Goal: Task Accomplishment & Management: Manage account settings

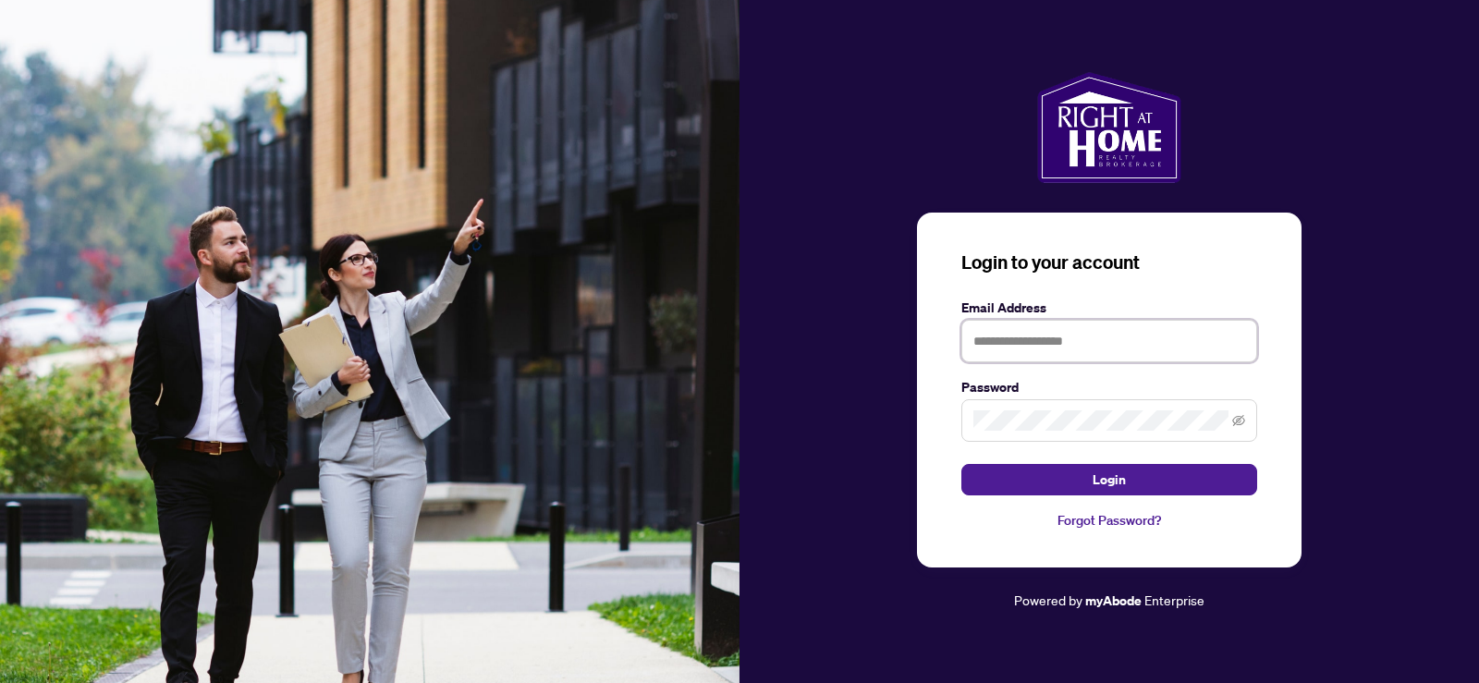
click at [1124, 332] on input "text" at bounding box center [1109, 341] width 296 height 43
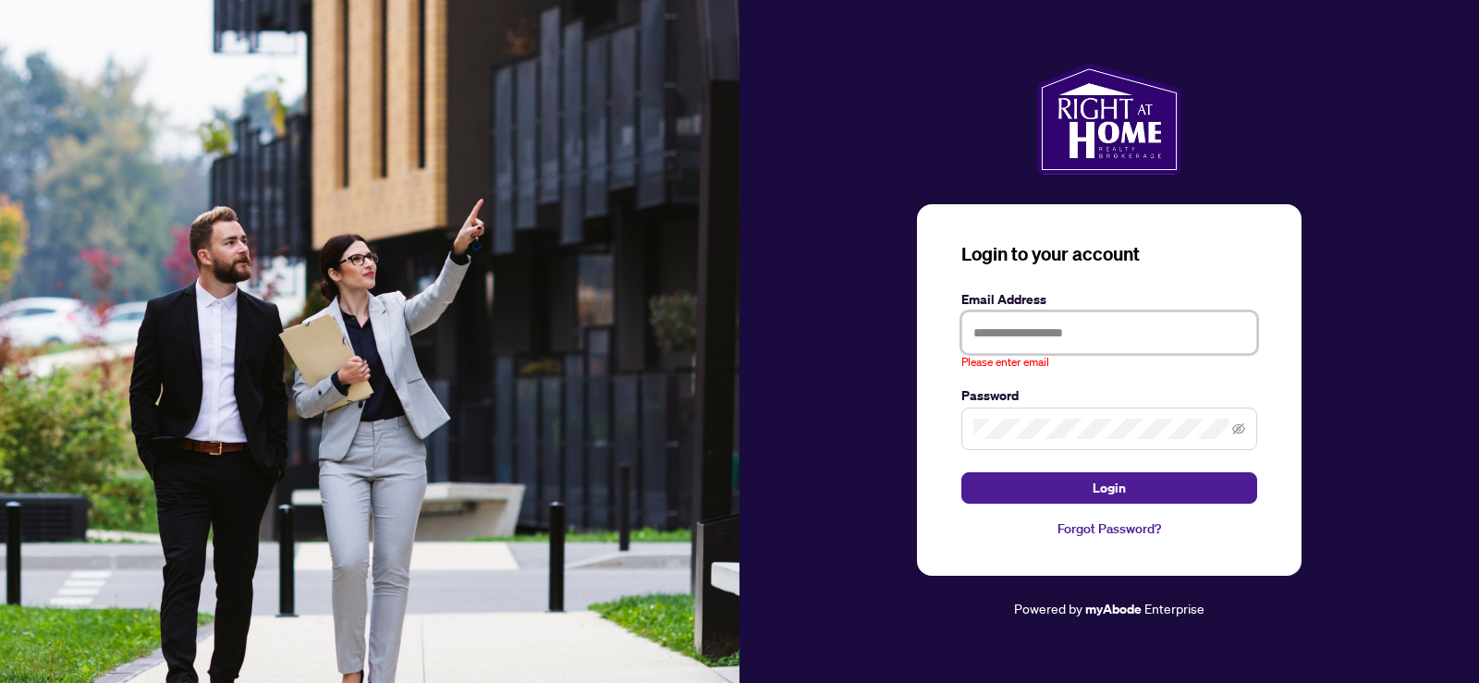
type input "**********"
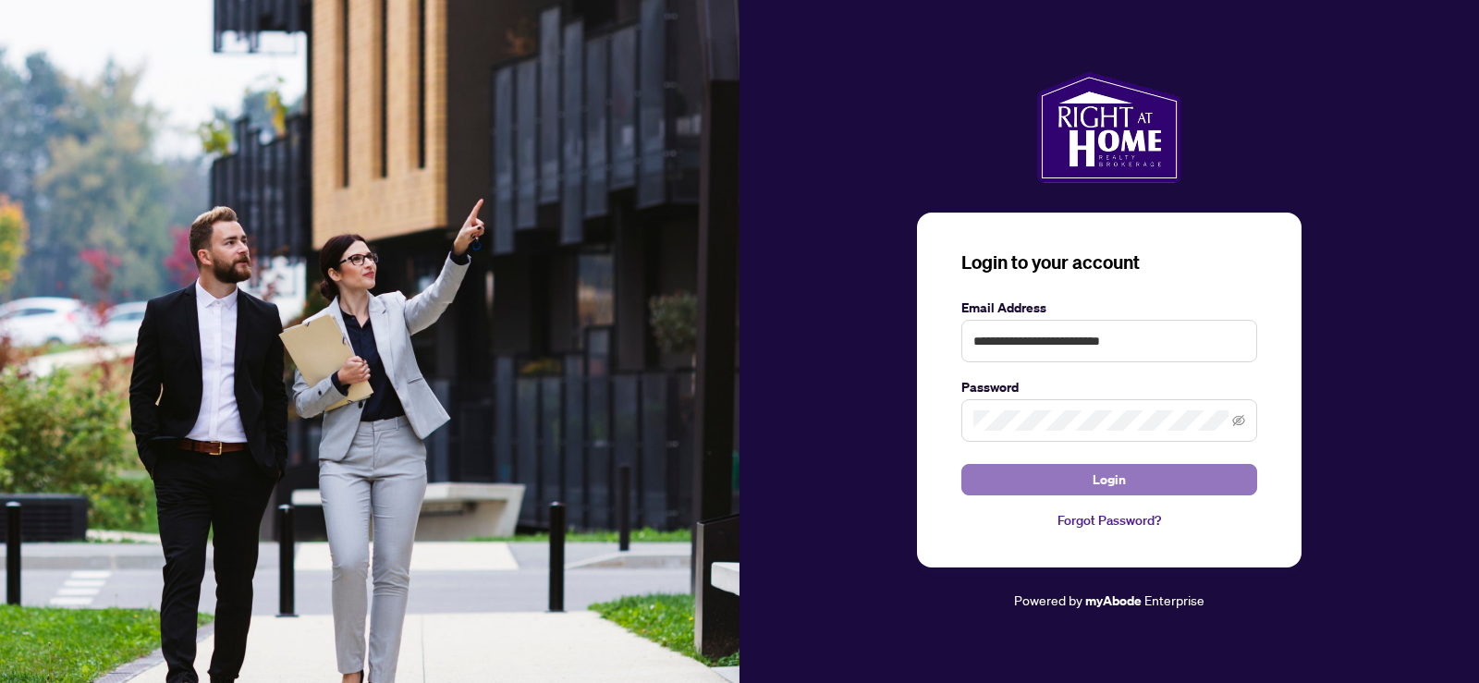
click at [1072, 470] on button "Login" at bounding box center [1109, 479] width 296 height 31
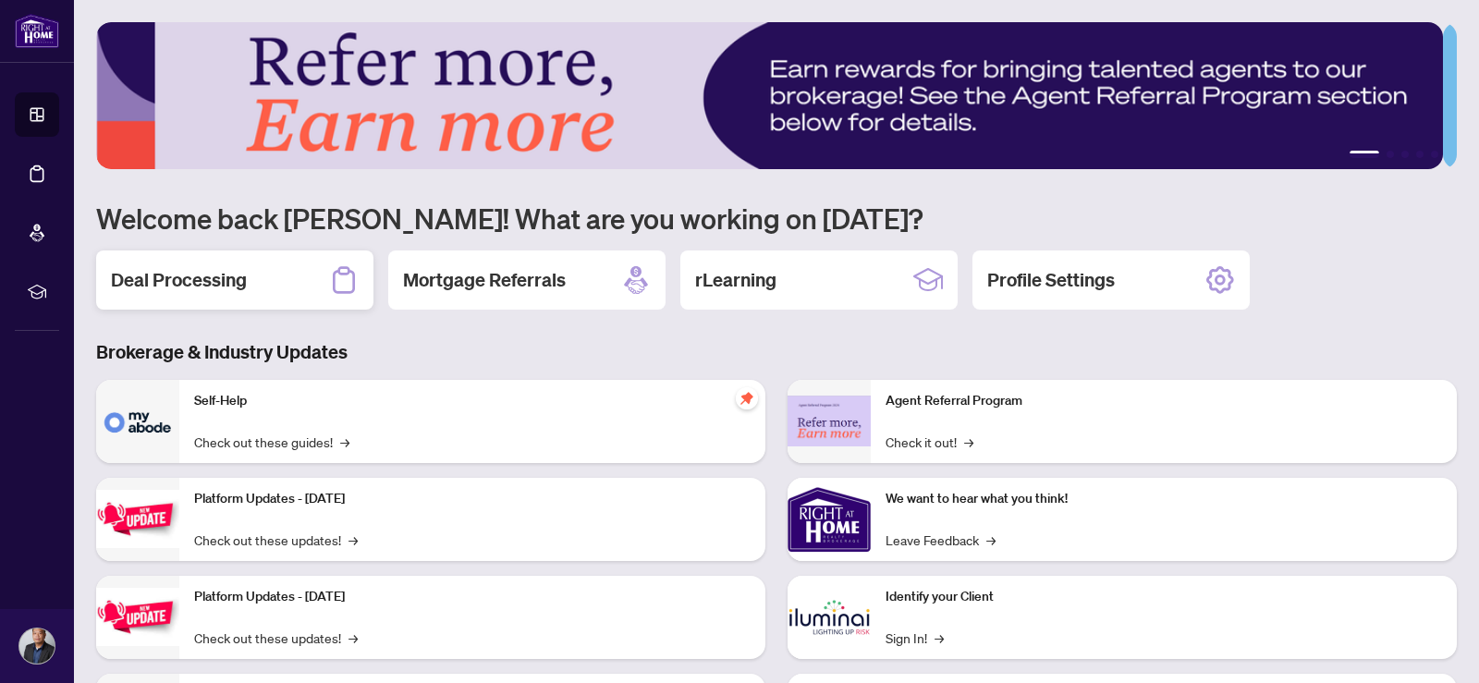
click at [207, 274] on h2 "Deal Processing" at bounding box center [179, 280] width 136 height 26
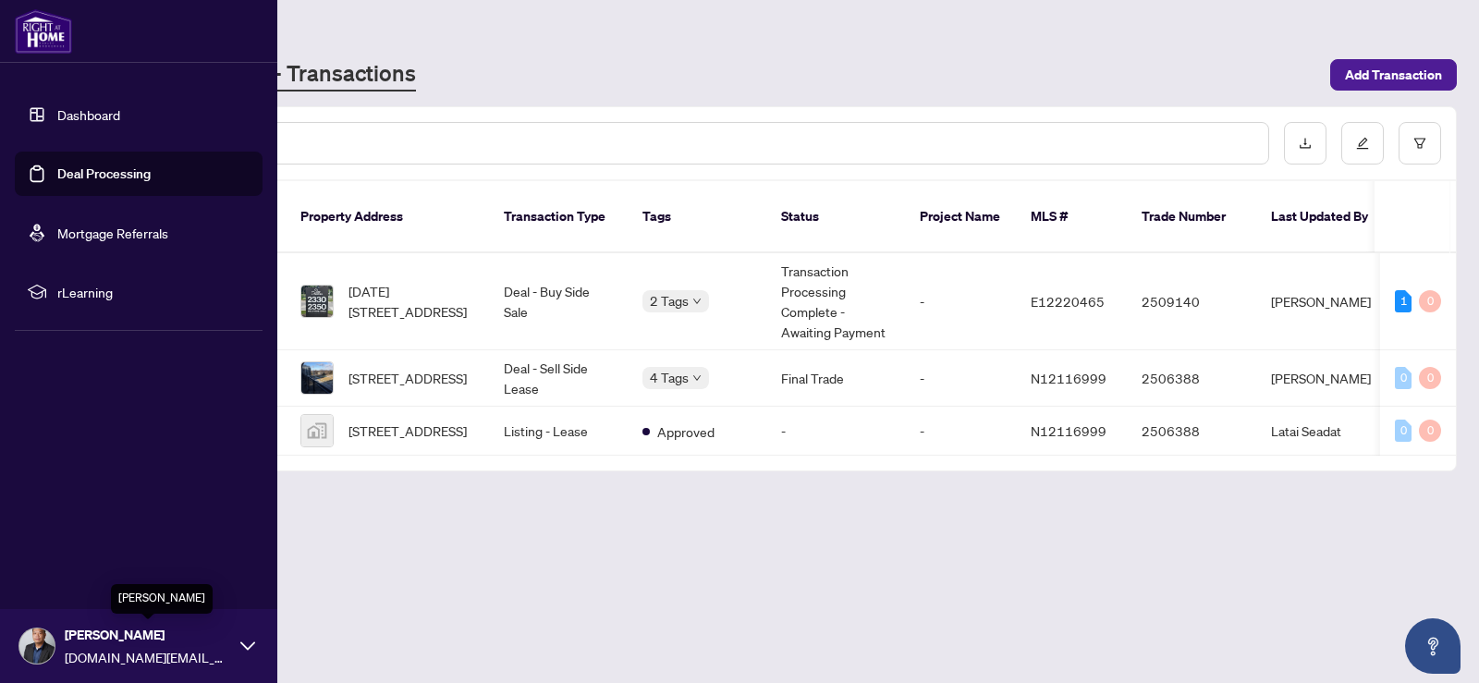
click at [99, 641] on span "[PERSON_NAME]" at bounding box center [148, 635] width 166 height 20
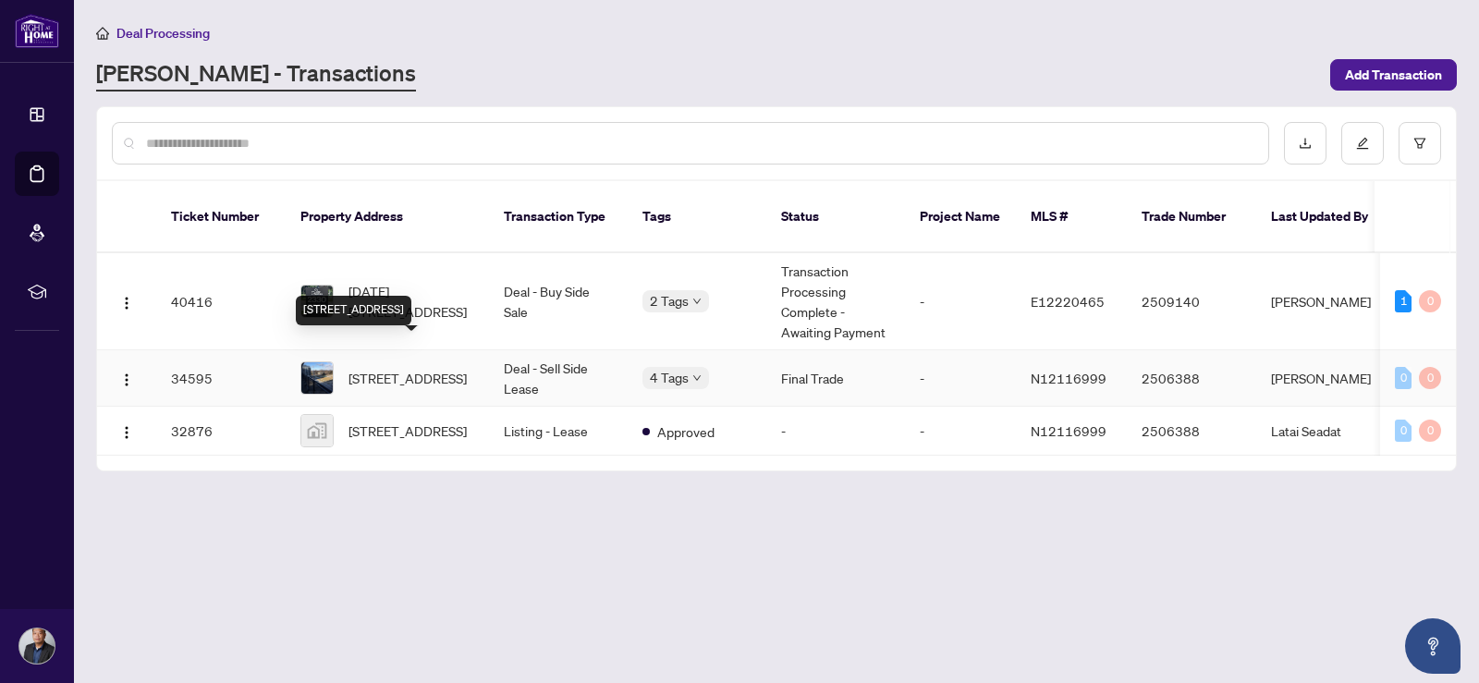
click at [361, 368] on span "[STREET_ADDRESS]" at bounding box center [407, 378] width 118 height 20
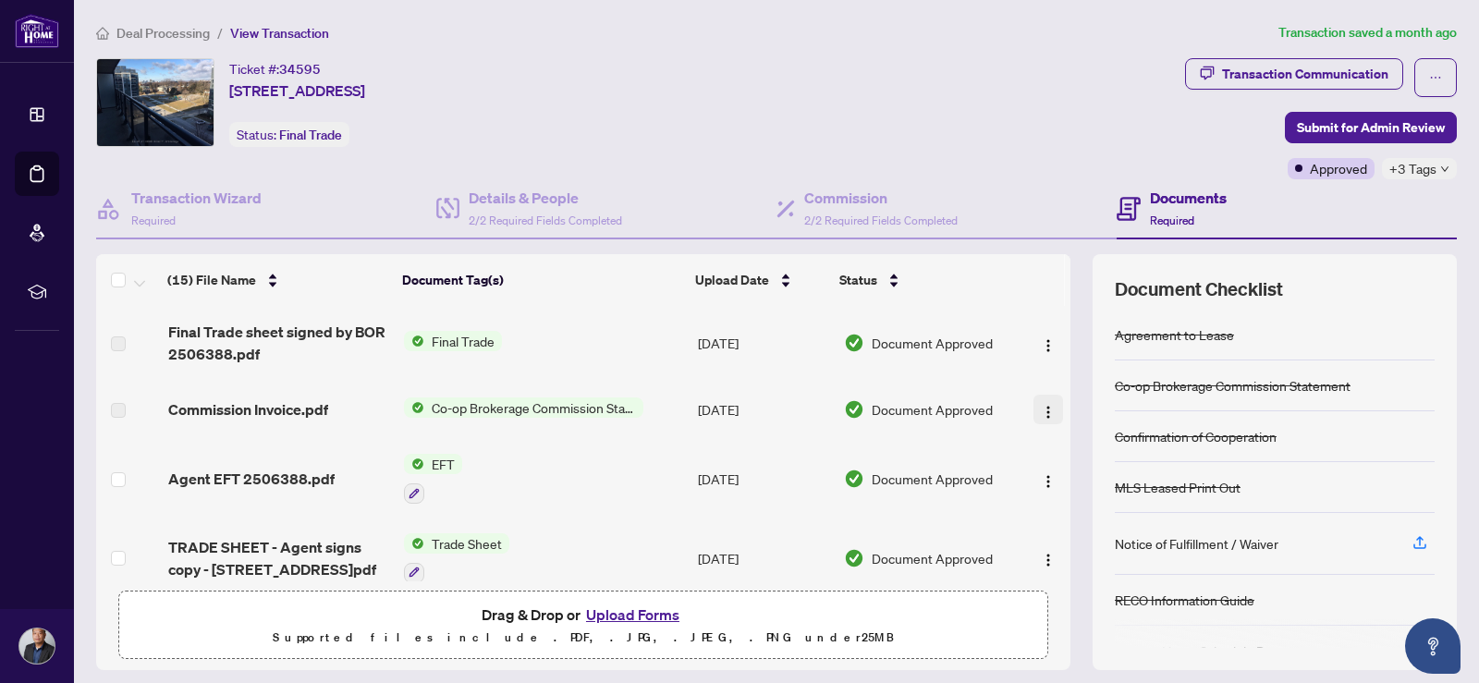
click at [1033, 421] on button "button" at bounding box center [1048, 410] width 30 height 30
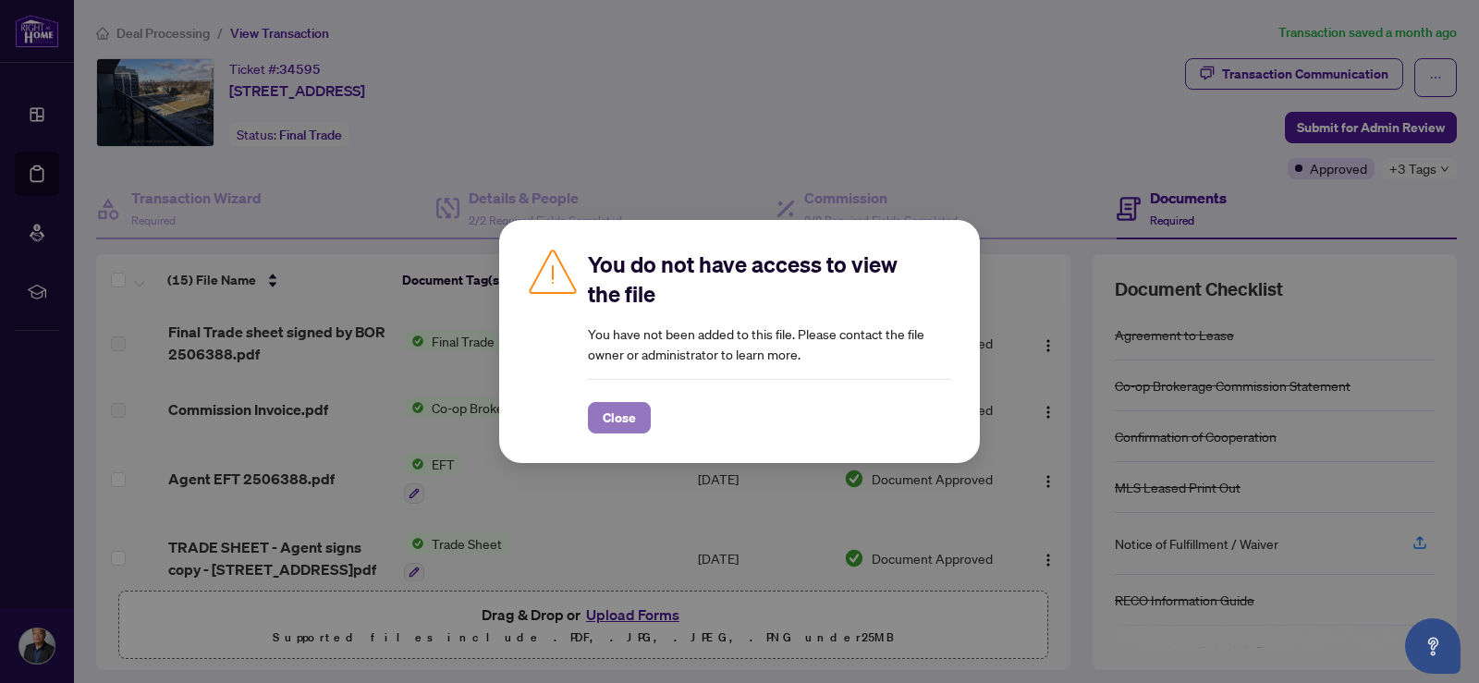
click at [614, 421] on span "Close" at bounding box center [619, 418] width 33 height 30
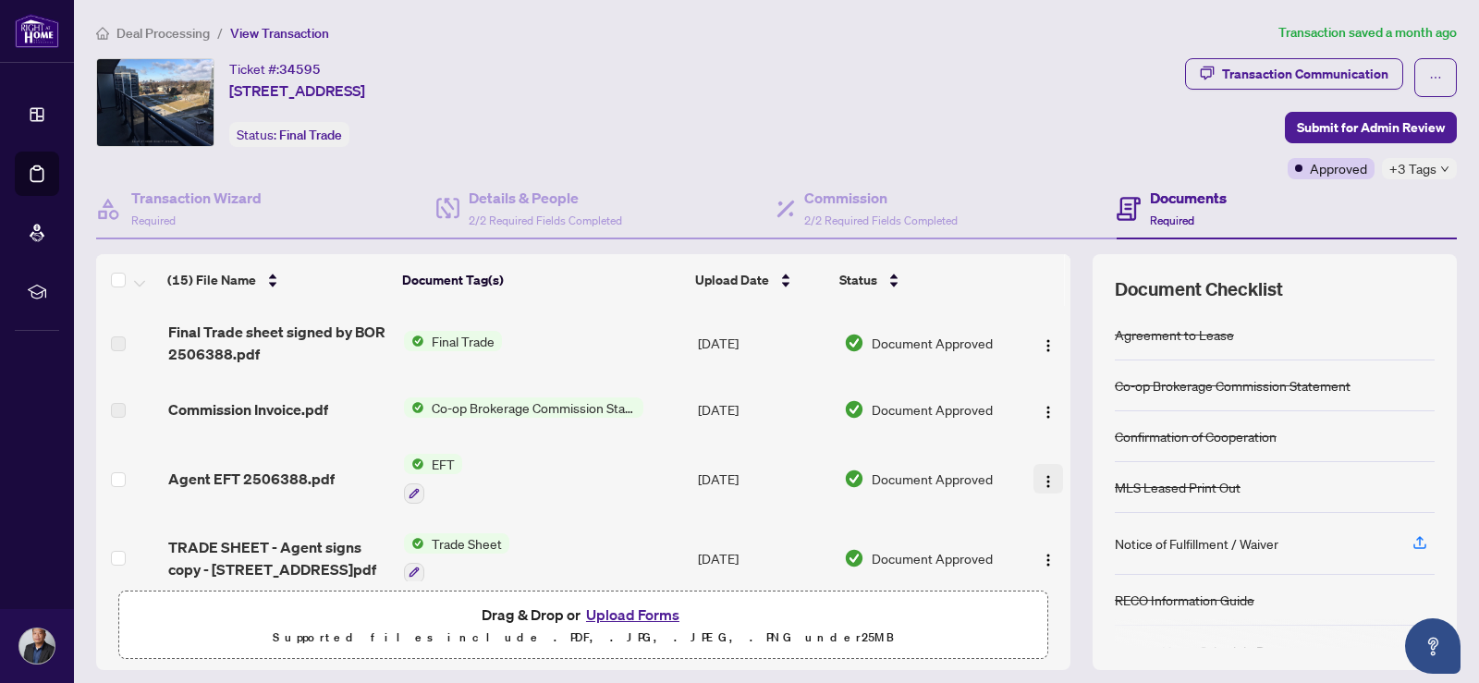
click at [1041, 488] on span "button" at bounding box center [1048, 479] width 15 height 20
click at [308, 483] on span "Agent EFT 2506388.pdf" at bounding box center [251, 479] width 166 height 22
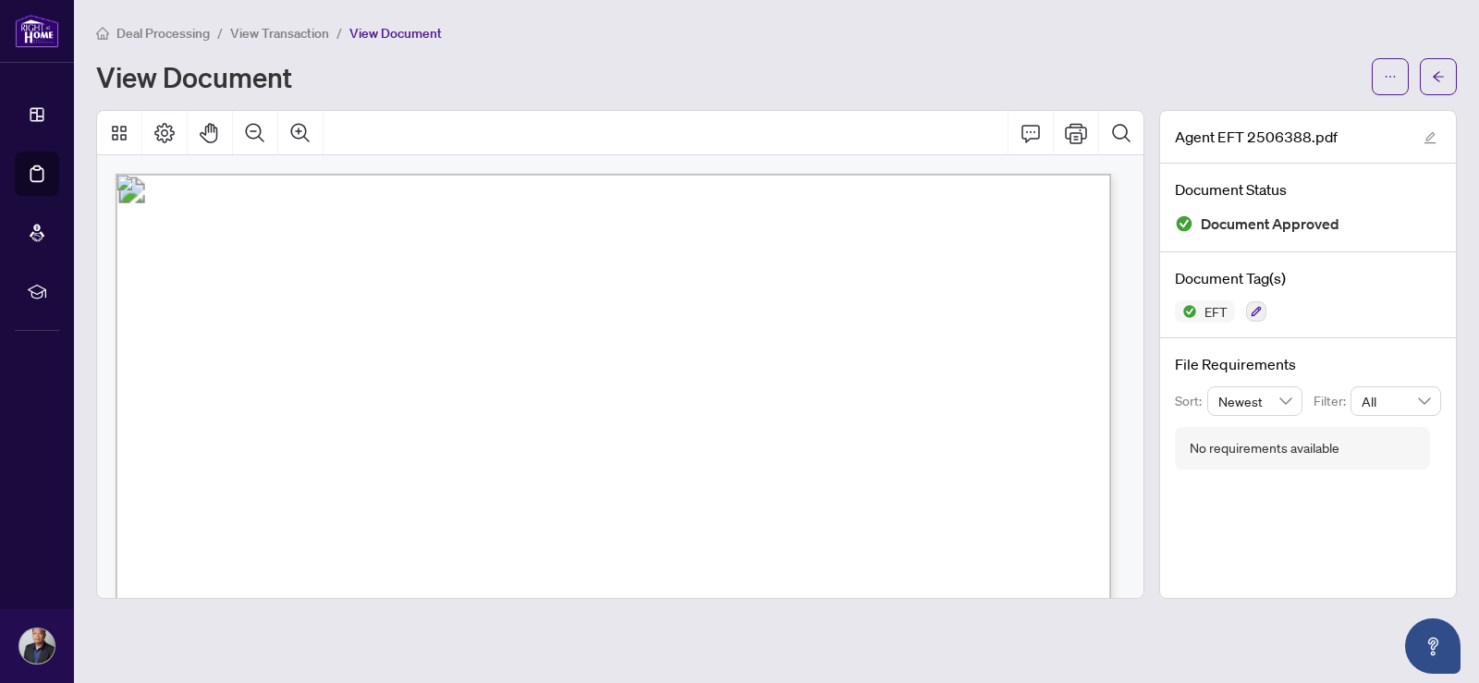
click at [159, 29] on span "Deal Processing" at bounding box center [162, 33] width 93 height 17
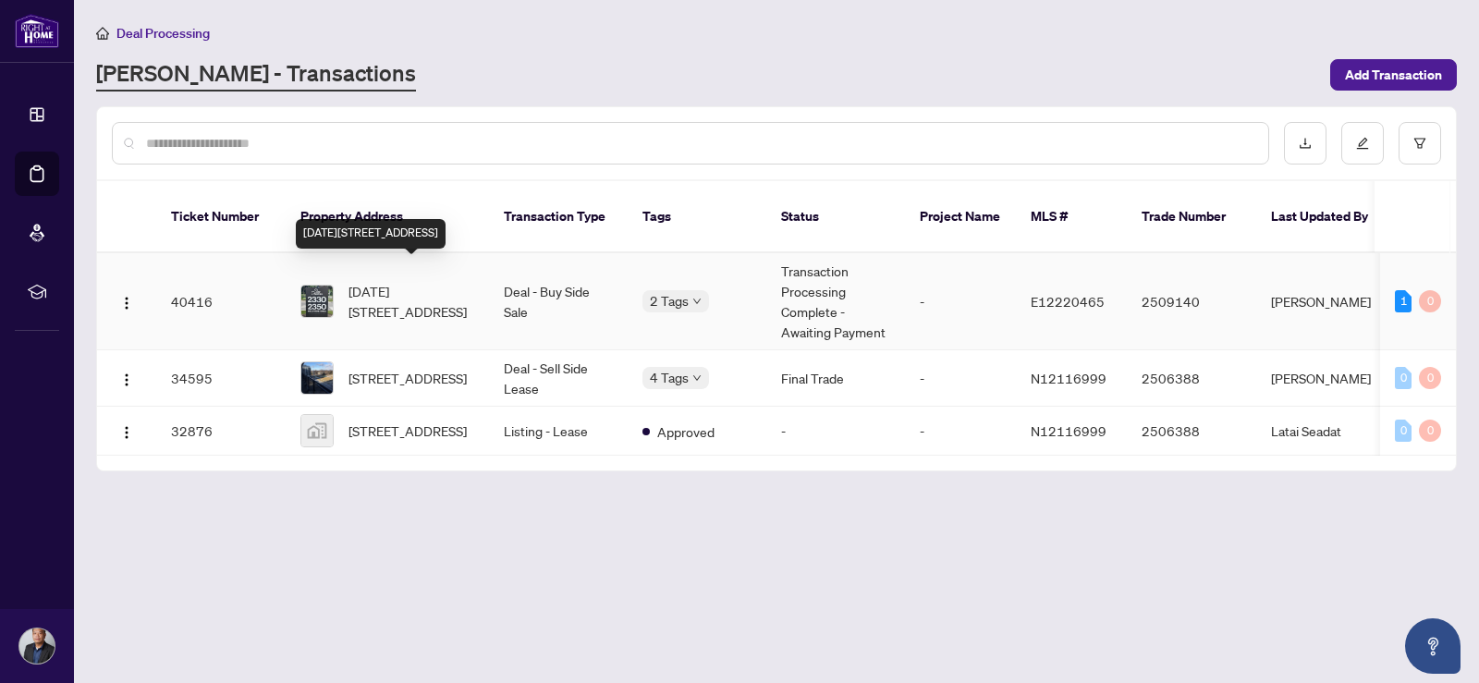
click at [416, 281] on span "[DATE][STREET_ADDRESS]" at bounding box center [411, 301] width 126 height 41
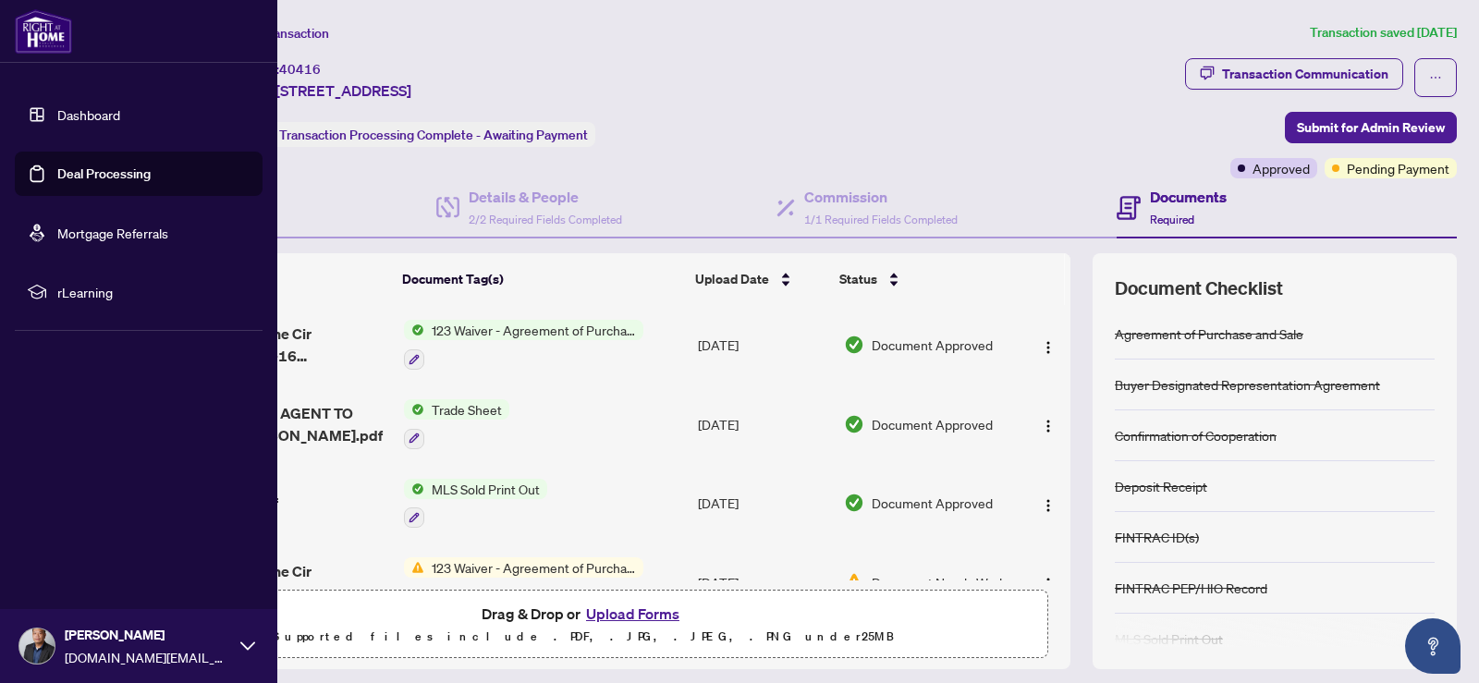
click at [82, 645] on div "[PERSON_NAME] [DOMAIN_NAME][EMAIL_ADDRESS][DOMAIN_NAME]" at bounding box center [148, 646] width 166 height 43
click at [102, 541] on button "Logout" at bounding box center [139, 535] width 248 height 31
